Goal: Check status: Check status

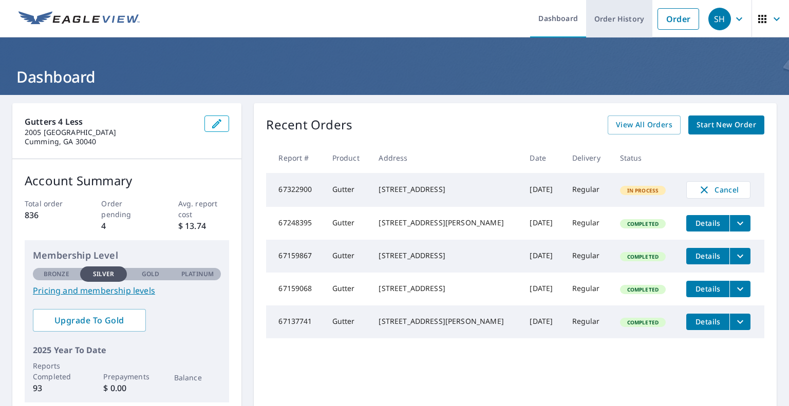
drag, startPoint x: 599, startPoint y: 22, endPoint x: 590, endPoint y: 26, distance: 9.9
click at [599, 22] on link "Order History" at bounding box center [619, 19] width 66 height 38
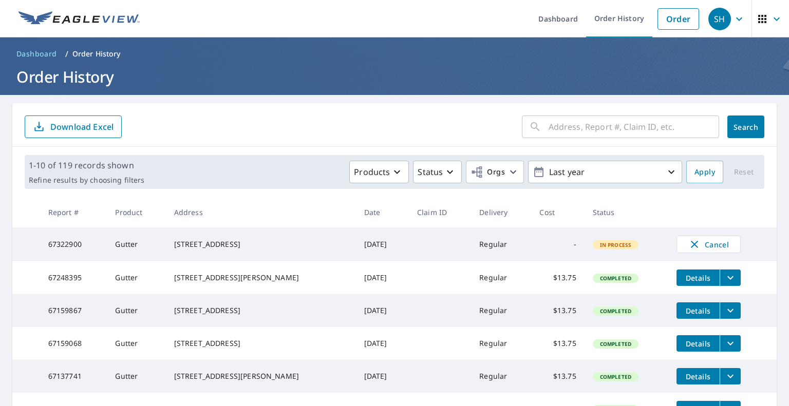
click at [592, 124] on input "text" at bounding box center [634, 127] width 171 height 29
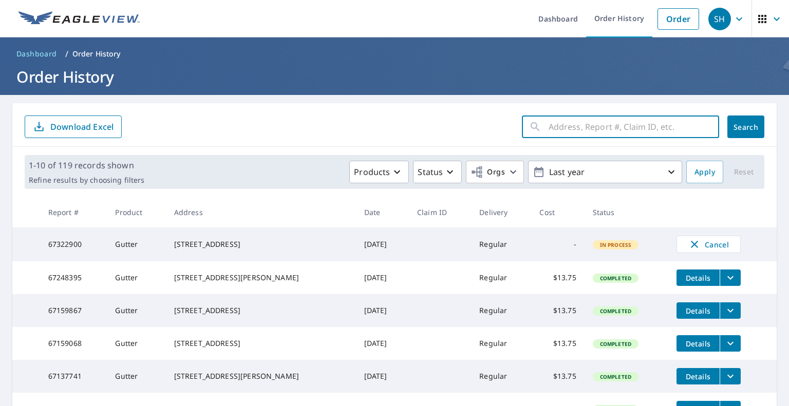
paste input "[STREET_ADDRESS][US_STATE]"
type input "[STREET_ADDRESS][US_STATE]"
click at [742, 123] on span "Search" at bounding box center [746, 127] width 21 height 10
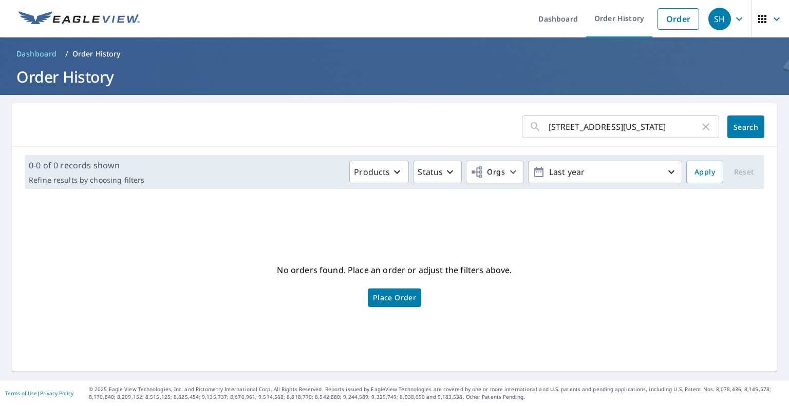
click at [728, 128] on button "Search" at bounding box center [746, 127] width 37 height 23
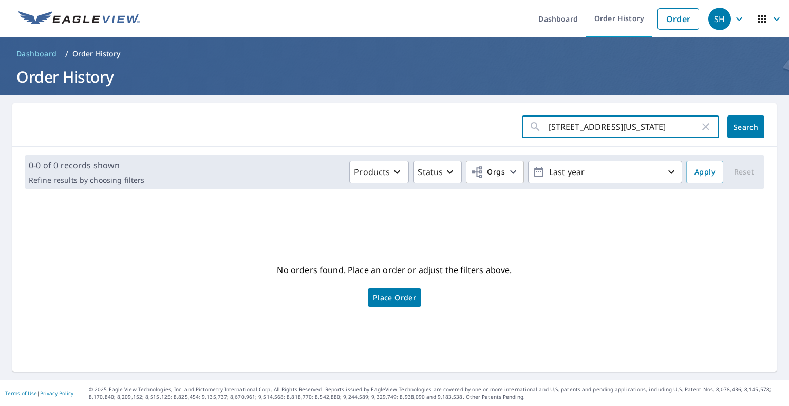
scroll to position [0, 55]
drag, startPoint x: 666, startPoint y: 125, endPoint x: 720, endPoint y: 139, distance: 56.2
click at [779, 126] on main "[STREET_ADDRESS][US_STATE] ​ Search 0-0 of 0 records shown Refine results by ch…" at bounding box center [394, 237] width 789 height 285
click at [649, 131] on input "[STREET_ADDRESS][US_STATE]" at bounding box center [624, 127] width 151 height 29
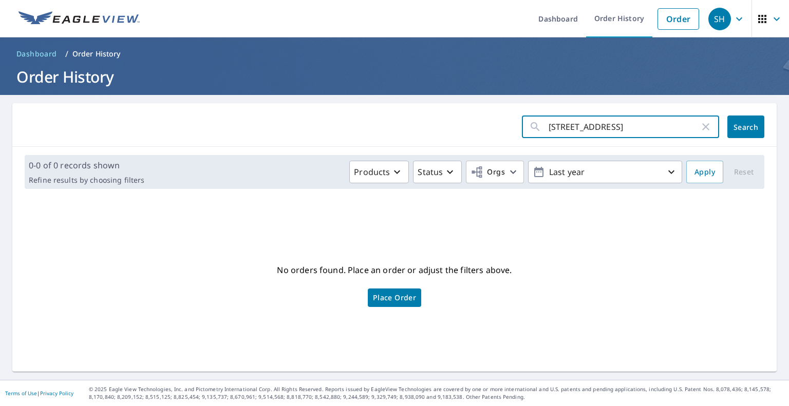
scroll to position [0, 20]
type input "[STREET_ADDRESS]"
drag, startPoint x: 741, startPoint y: 121, endPoint x: 713, endPoint y: 136, distance: 32.2
click at [741, 120] on button "Search" at bounding box center [746, 127] width 37 height 23
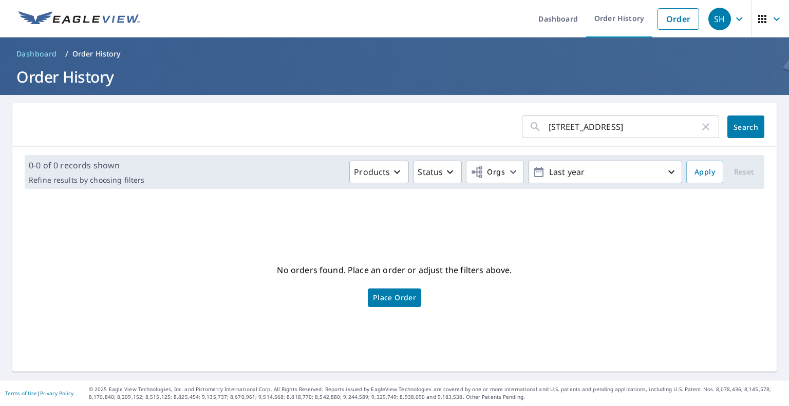
click at [583, 232] on div "No orders found. Place an order or adjust the filters above. Place Order" at bounding box center [395, 285] width 748 height 158
click at [51, 215] on div "No orders found. Place an order or adjust the filters above. Place Order" at bounding box center [395, 285] width 748 height 158
